Goal: Information Seeking & Learning: Learn about a topic

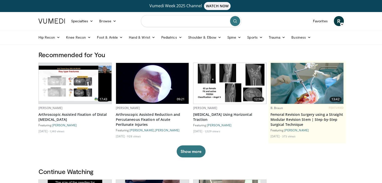
click at [177, 18] on input "Search topics, interventions" at bounding box center [191, 21] width 100 height 12
type input "*"
type input "*****"
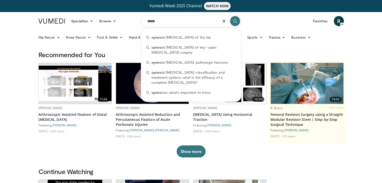
drag, startPoint x: 164, startPoint y: 22, endPoint x: 147, endPoint y: 20, distance: 17.2
click at [147, 20] on input "*****" at bounding box center [191, 21] width 100 height 12
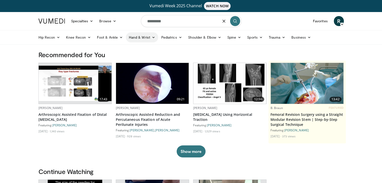
type input "*********"
click at [154, 39] on icon at bounding box center [154, 38] width 4 height 4
click at [133, 57] on link "Wrist" at bounding box center [156, 57] width 60 height 8
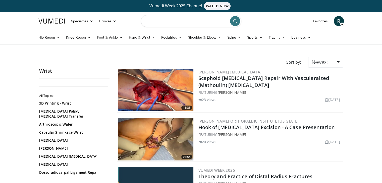
click at [191, 23] on input "Search topics, interventions" at bounding box center [191, 21] width 100 height 12
type input "*"
type input "**********"
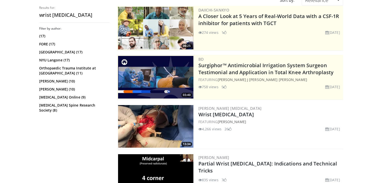
scroll to position [99, 0]
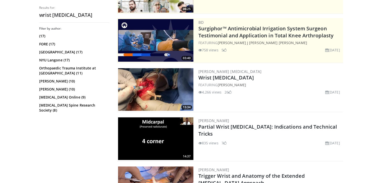
click at [153, 91] on img at bounding box center [155, 89] width 75 height 43
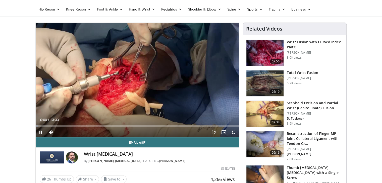
scroll to position [28, 0]
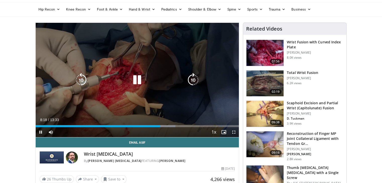
click at [84, 81] on icon "Video Player" at bounding box center [81, 80] width 14 height 14
click at [191, 79] on icon "Video Player" at bounding box center [193, 80] width 14 height 14
click at [169, 61] on div "10 seconds Tap to unmute" at bounding box center [137, 80] width 203 height 115
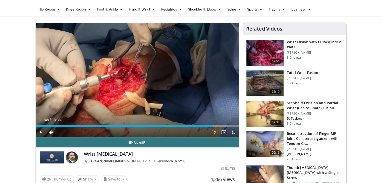
click at [169, 61] on div "10 seconds Tap to unmute" at bounding box center [137, 80] width 203 height 115
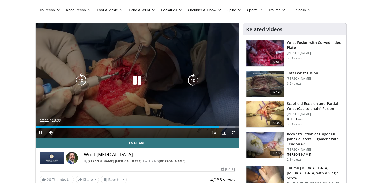
scroll to position [27, 0]
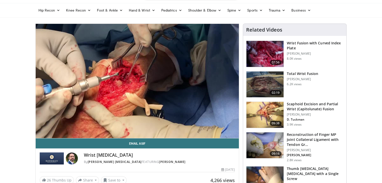
click at [53, 69] on div "10 seconds Tap to unmute" at bounding box center [137, 81] width 203 height 115
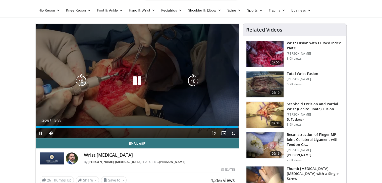
scroll to position [26, 0]
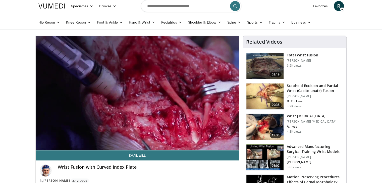
scroll to position [15, 0]
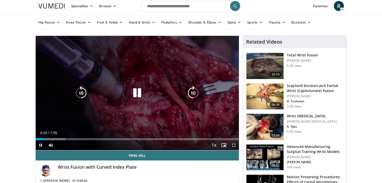
click at [138, 89] on icon "Video Player" at bounding box center [137, 93] width 14 height 14
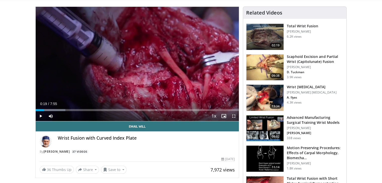
scroll to position [43, 0]
